Goal: Find specific page/section: Find specific page/section

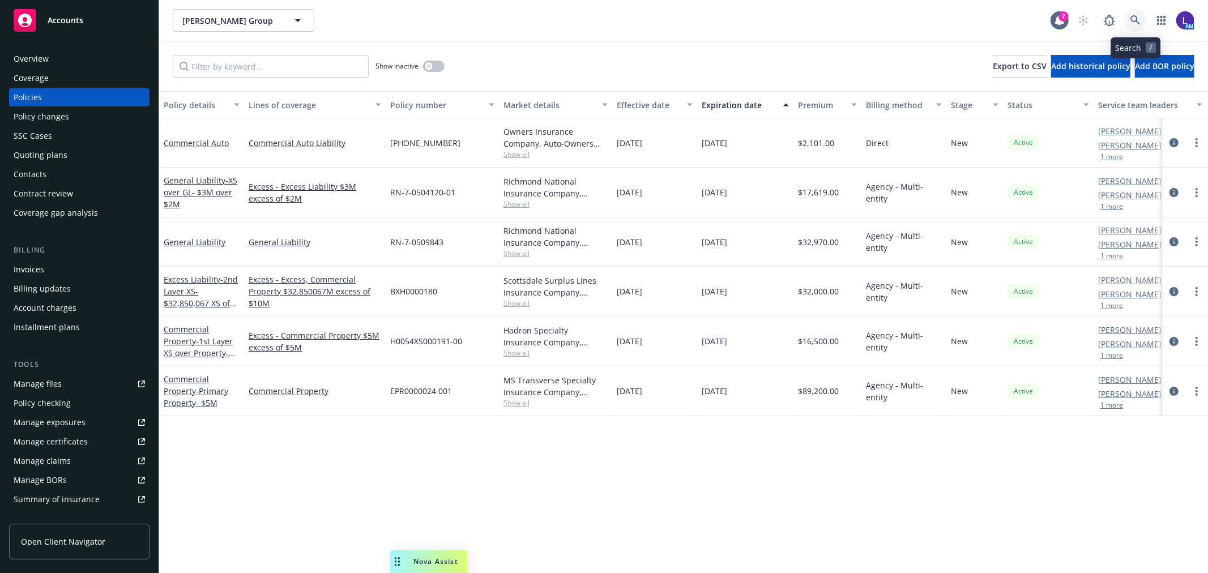
click at [1132, 17] on icon at bounding box center [1135, 20] width 10 height 10
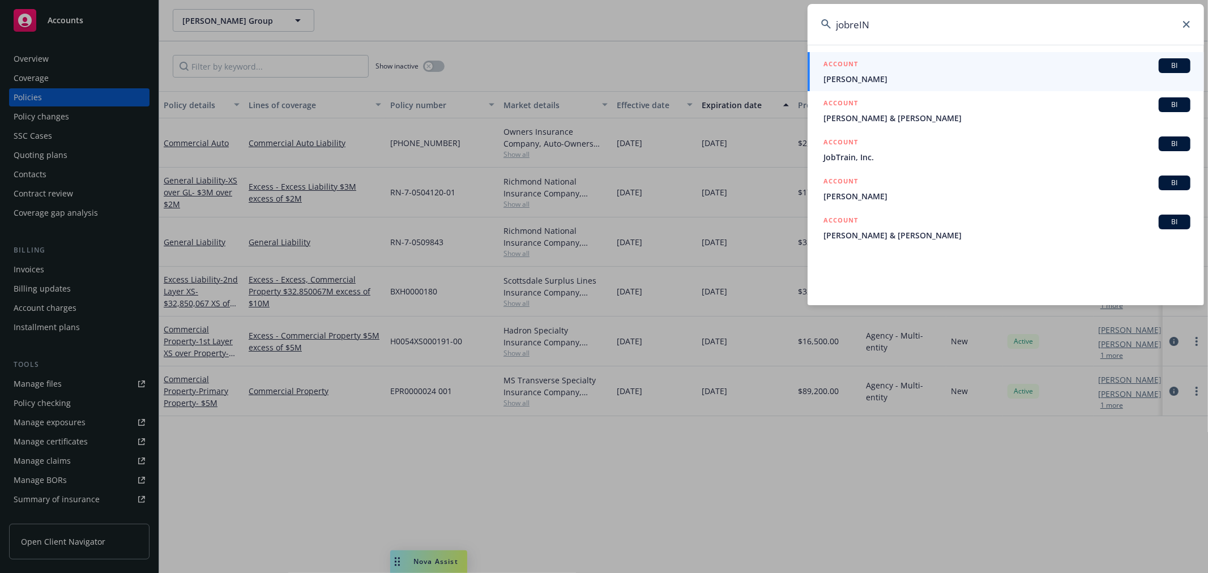
drag, startPoint x: 882, startPoint y: 31, endPoint x: 853, endPoint y: 27, distance: 29.2
click at [853, 27] on input "jobreIN" at bounding box center [1005, 24] width 396 height 41
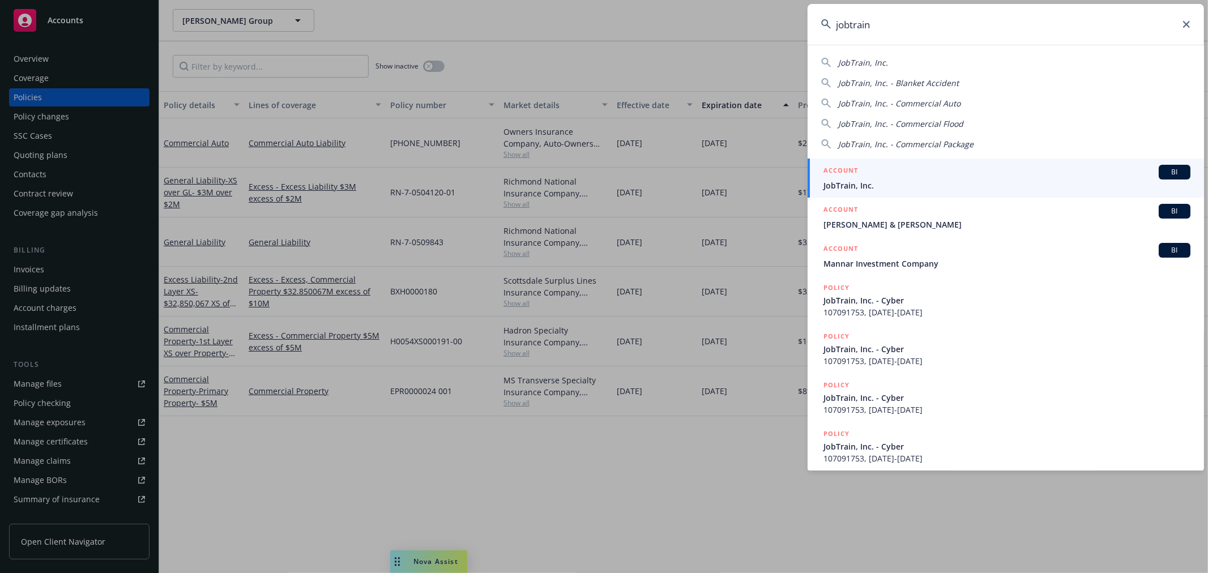
type input "jobtrain"
click at [835, 187] on span "JobTrain, Inc." at bounding box center [1006, 185] width 367 height 12
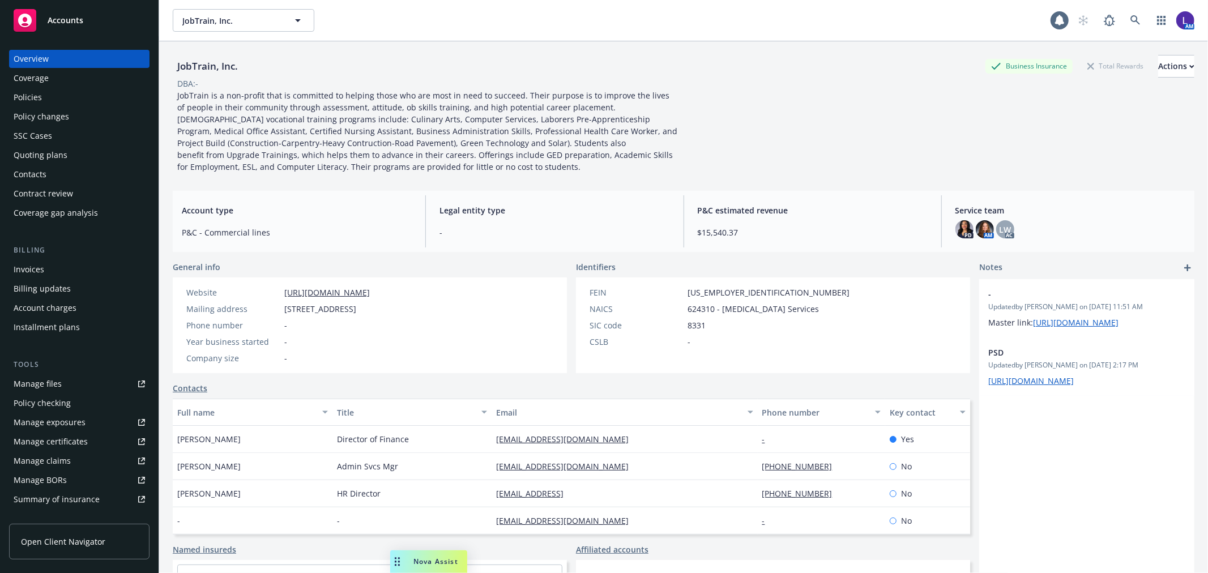
click at [36, 95] on div "Policies" at bounding box center [28, 97] width 28 height 18
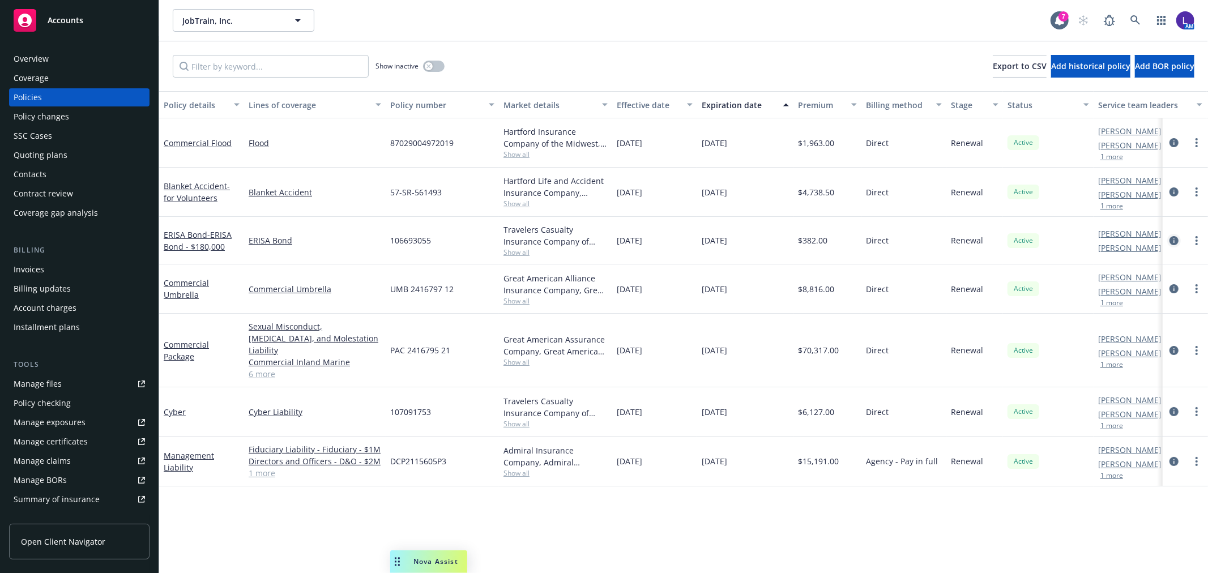
click at [1172, 236] on icon "circleInformation" at bounding box center [1173, 240] width 9 height 9
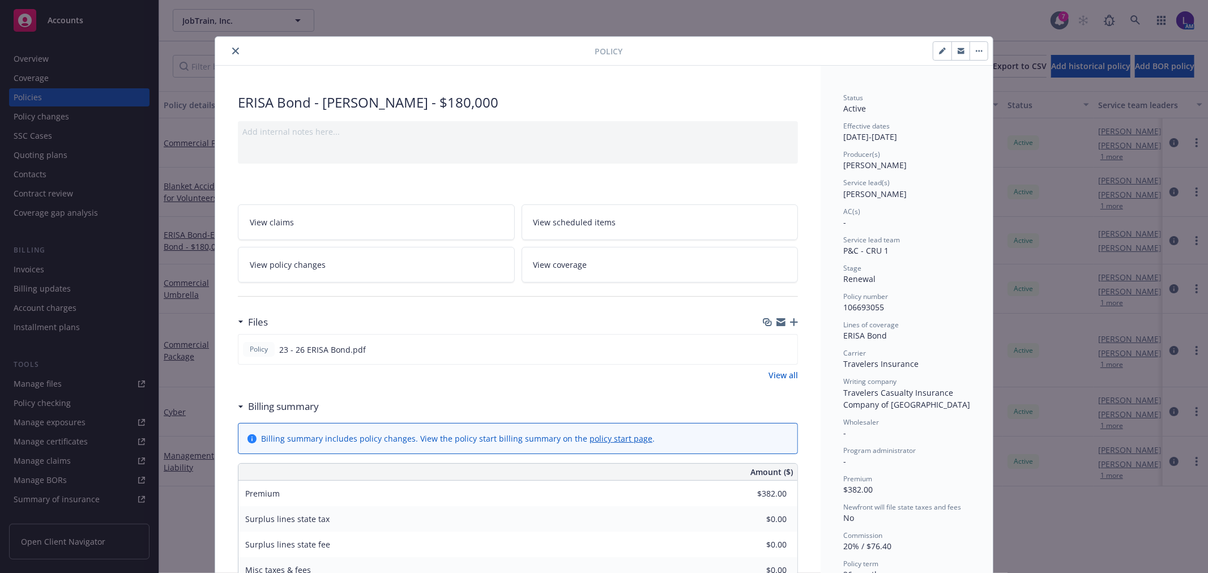
click at [939, 49] on icon "button" at bounding box center [942, 51] width 7 height 7
select select "RENEWAL"
select select "36"
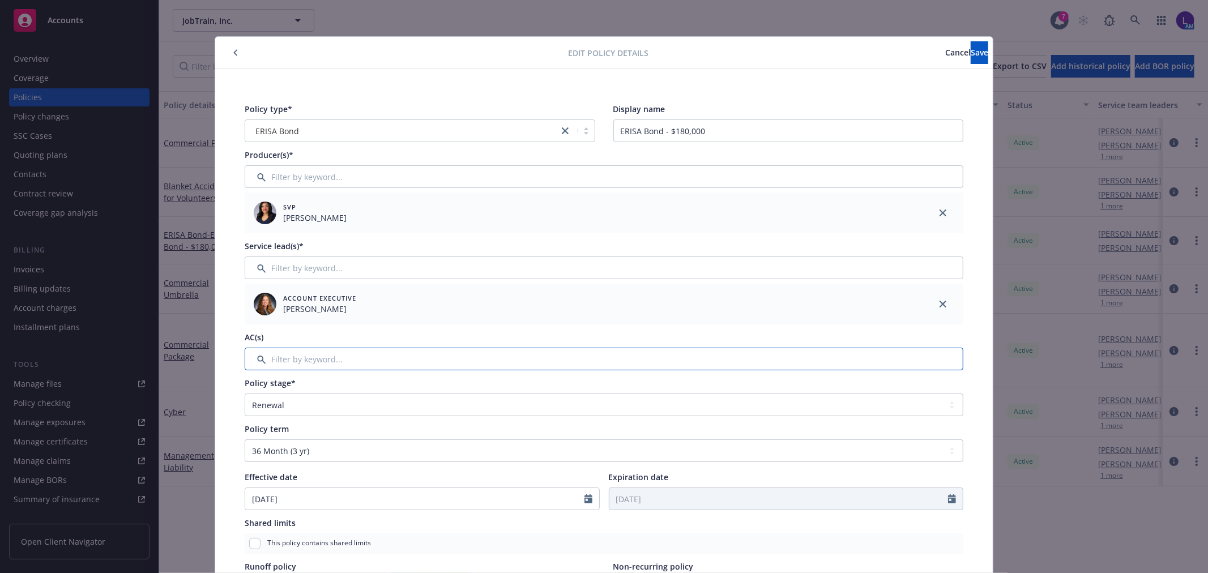
click at [286, 351] on input "Filter by keyword..." at bounding box center [604, 359] width 718 height 23
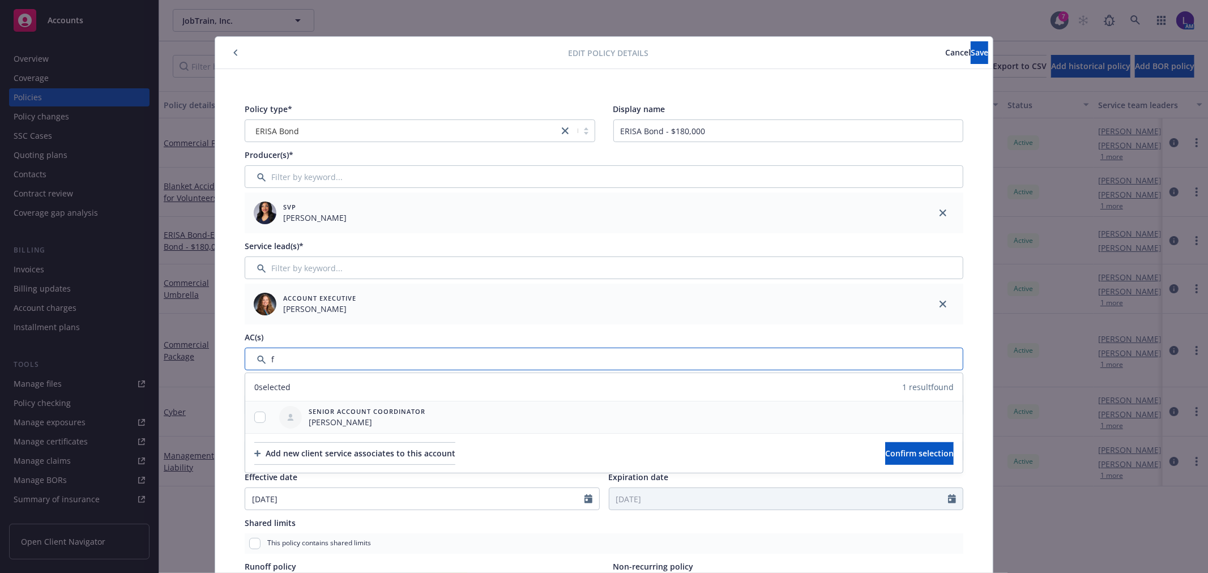
type input "f"
click at [255, 414] on input "checkbox" at bounding box center [259, 417] width 11 height 11
checkbox input "true"
click at [898, 450] on span "Confirm selection" at bounding box center [919, 453] width 69 height 11
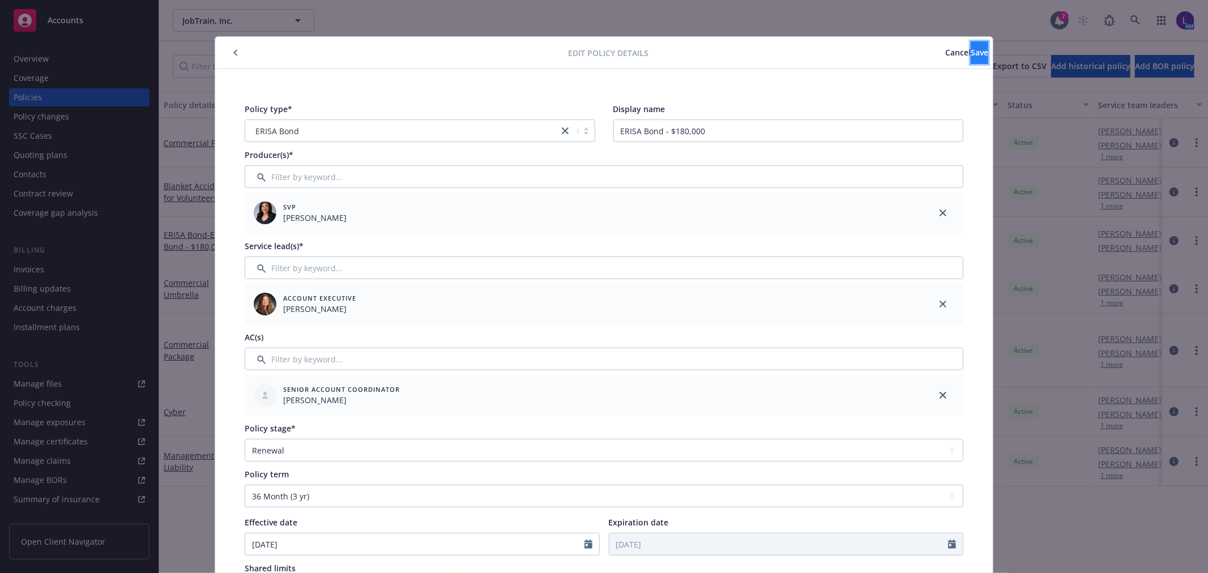
click at [970, 61] on button "Save" at bounding box center [979, 52] width 18 height 23
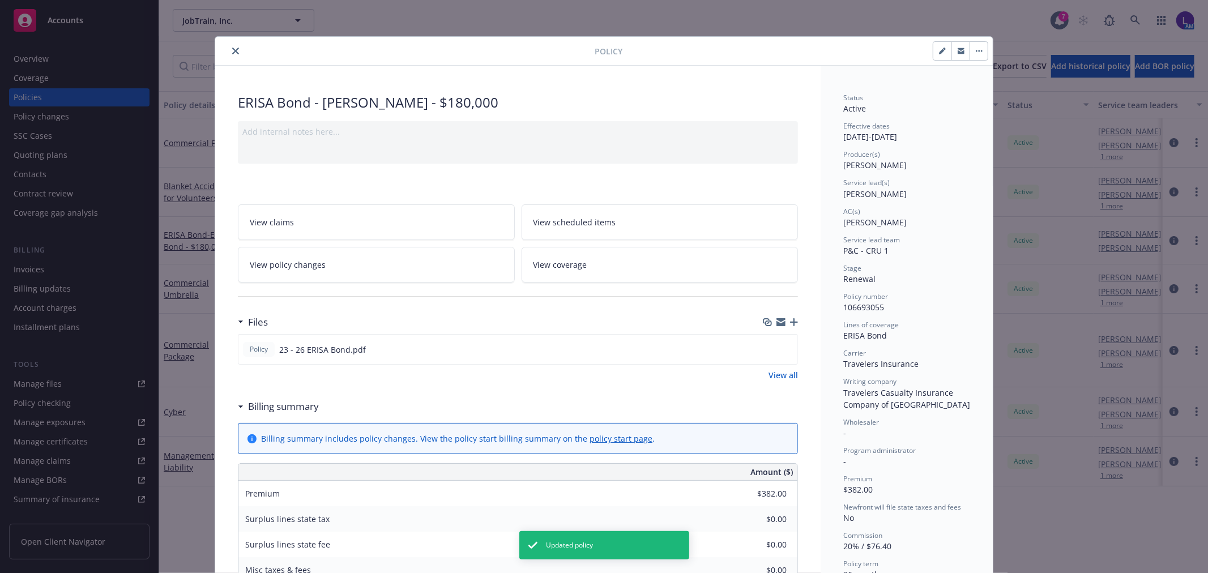
click at [232, 52] on icon "close" at bounding box center [235, 51] width 7 height 7
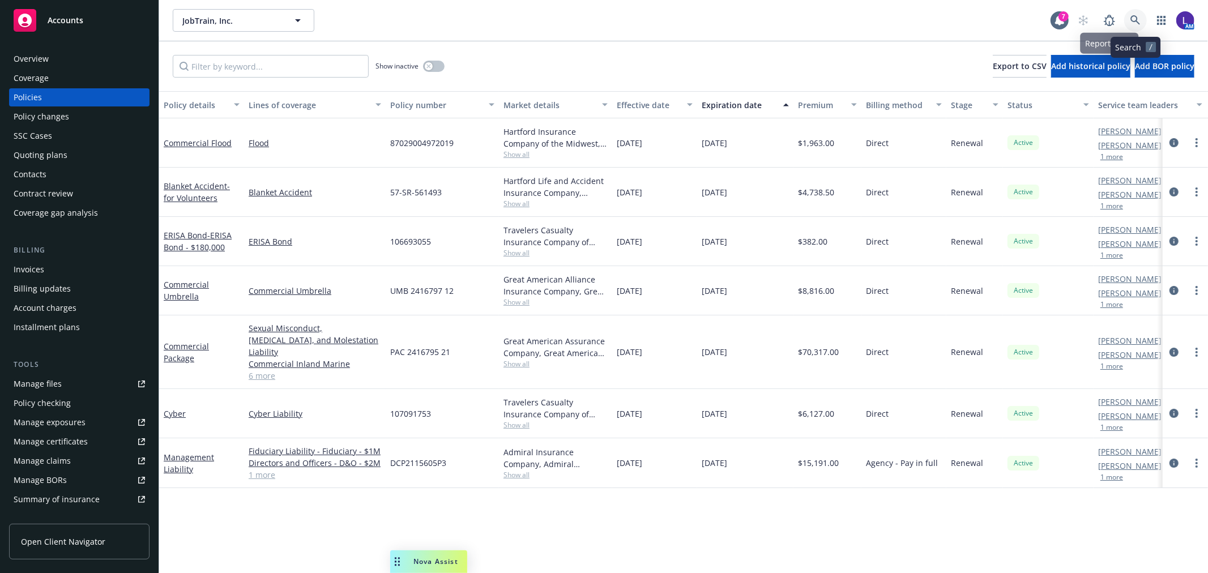
click at [1129, 18] on link at bounding box center [1135, 20] width 23 height 23
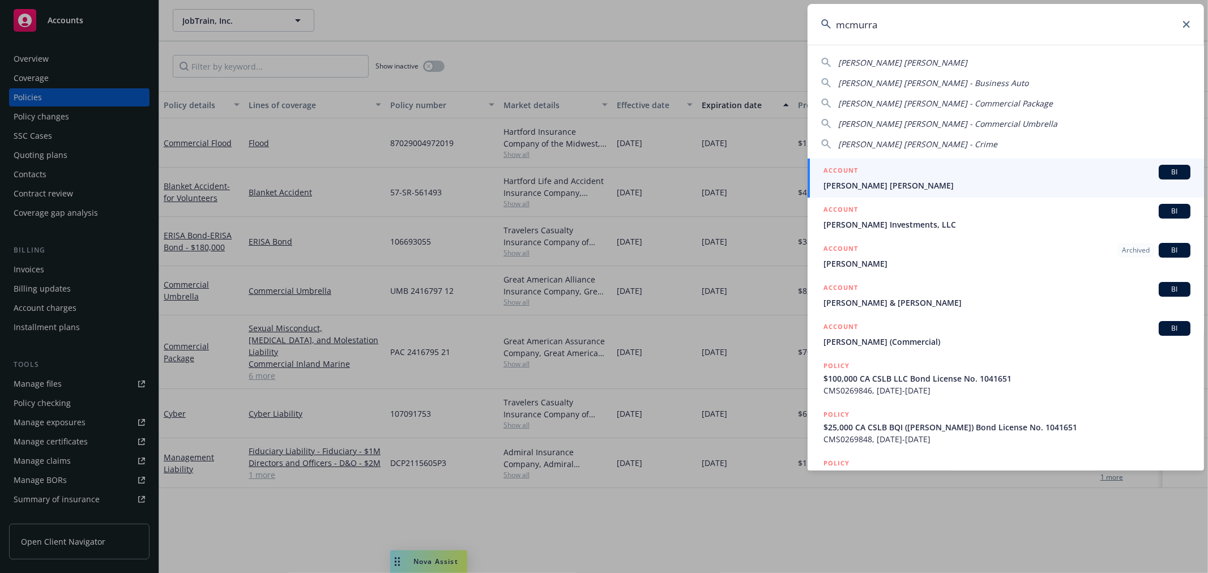
type input "mcmurra"
click at [890, 167] on div "ACCOUNT BI" at bounding box center [1006, 172] width 367 height 15
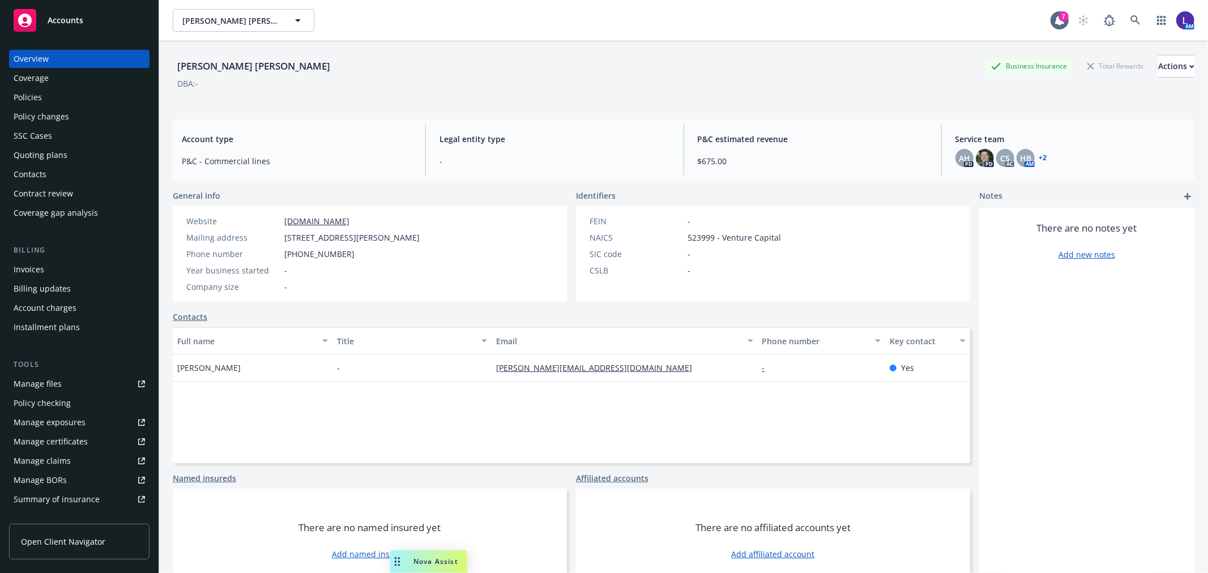
scroll to position [183, 0]
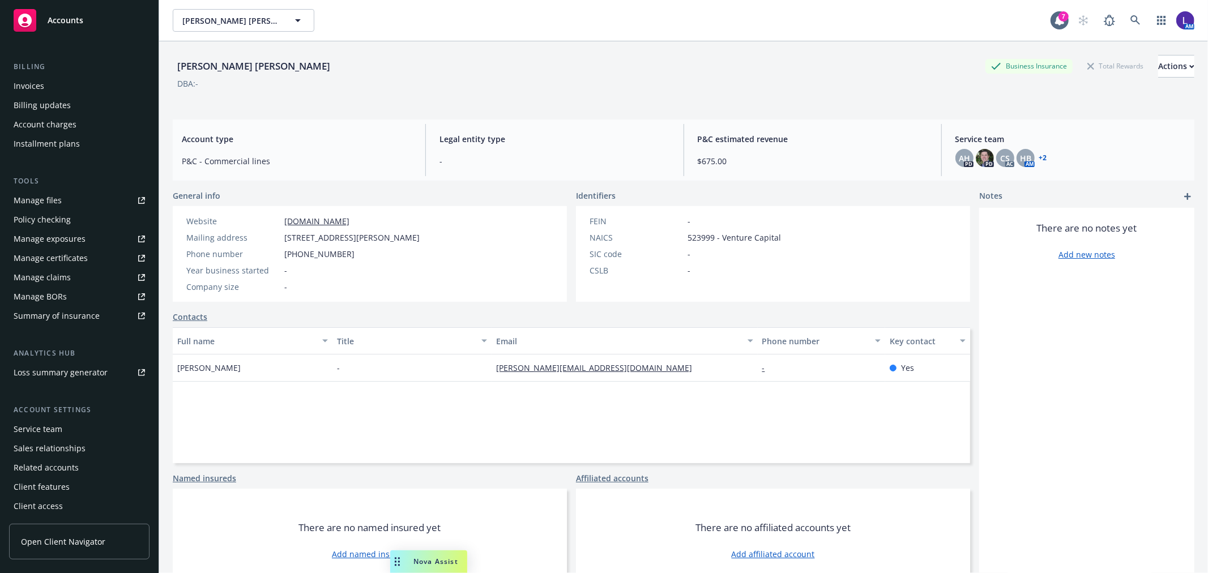
click at [42, 422] on div "Service team" at bounding box center [38, 429] width 49 height 18
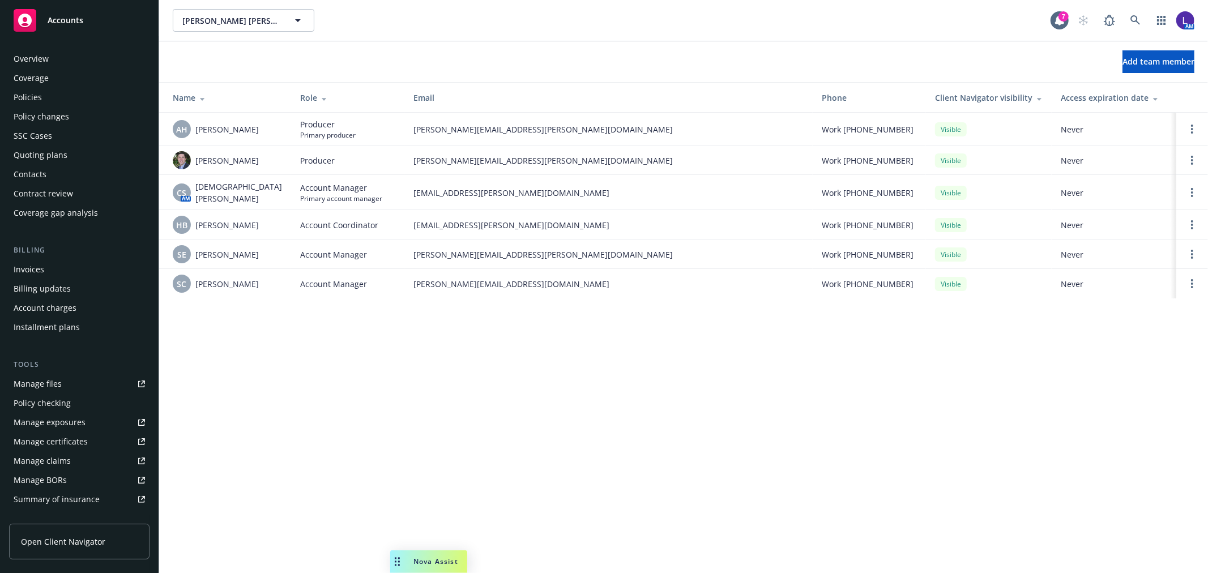
click at [27, 95] on div "Policies" at bounding box center [28, 97] width 28 height 18
